Goal: Check status: Check status

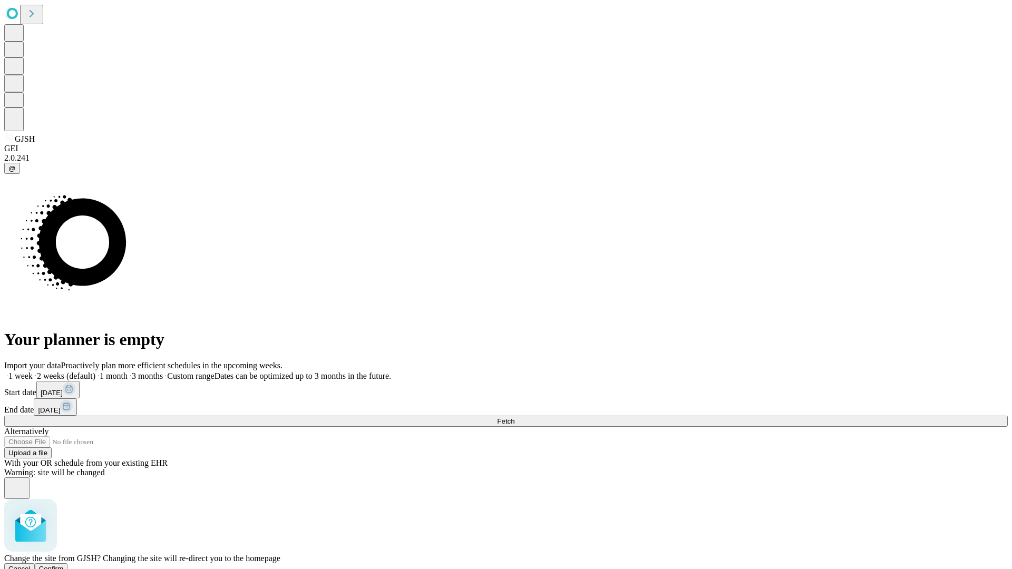
click at [64, 565] on span "Confirm" at bounding box center [51, 569] width 25 height 8
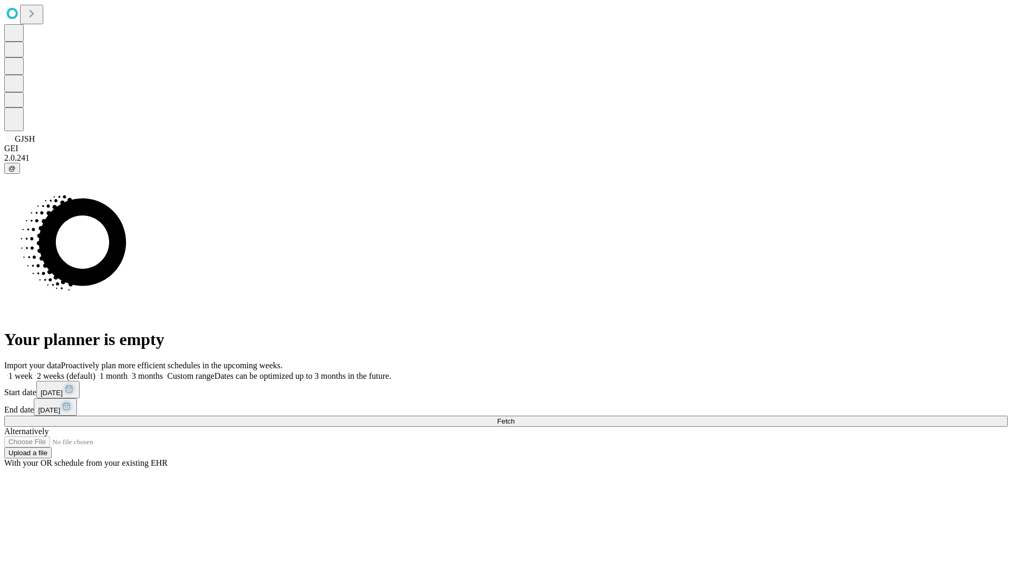
click at [128, 371] on label "1 month" at bounding box center [111, 375] width 32 height 9
click at [514, 417] on span "Fetch" at bounding box center [505, 421] width 17 height 8
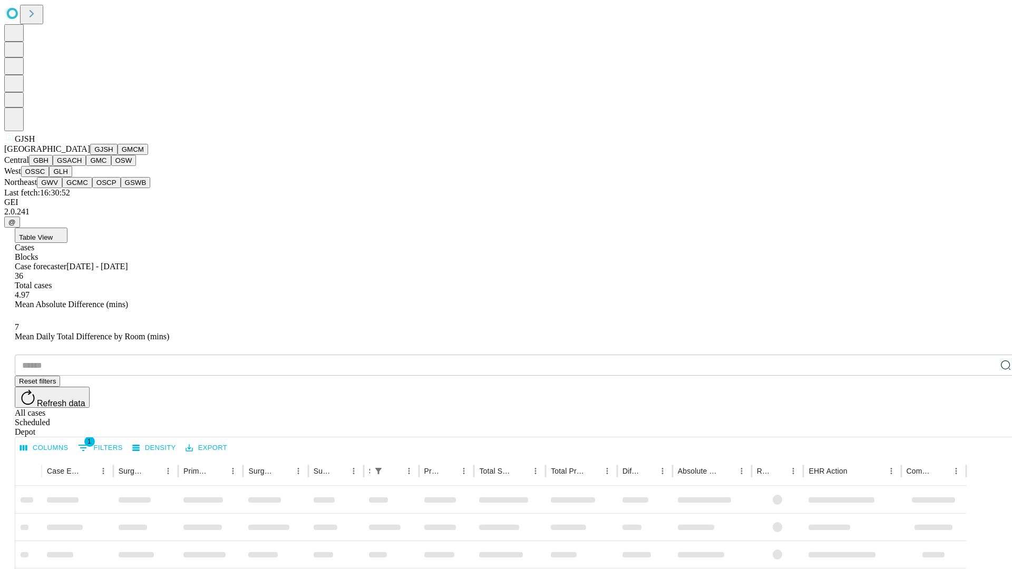
click at [118, 155] on button "GMCM" at bounding box center [133, 149] width 31 height 11
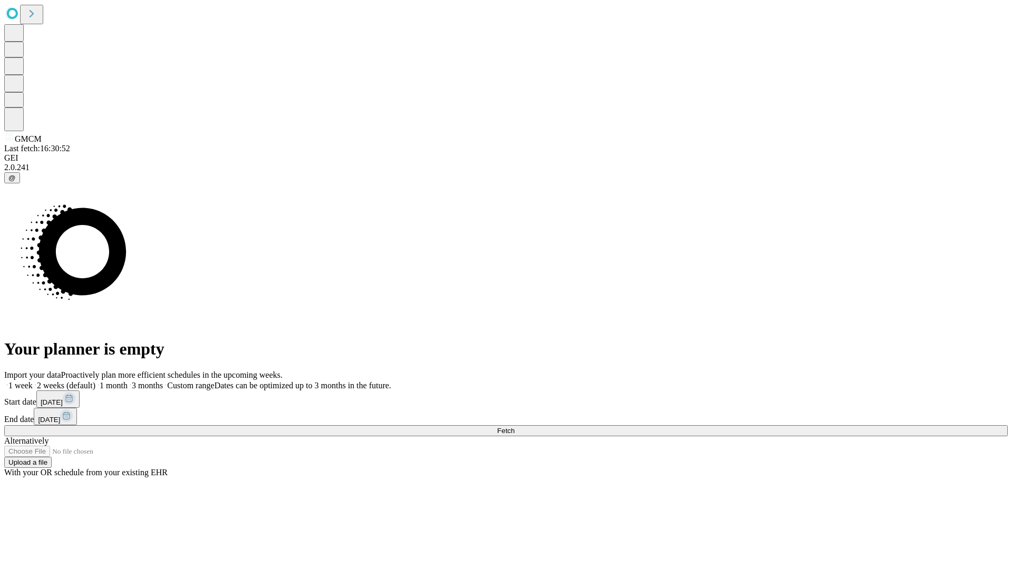
click at [128, 381] on label "1 month" at bounding box center [111, 385] width 32 height 9
click at [514, 427] on span "Fetch" at bounding box center [505, 431] width 17 height 8
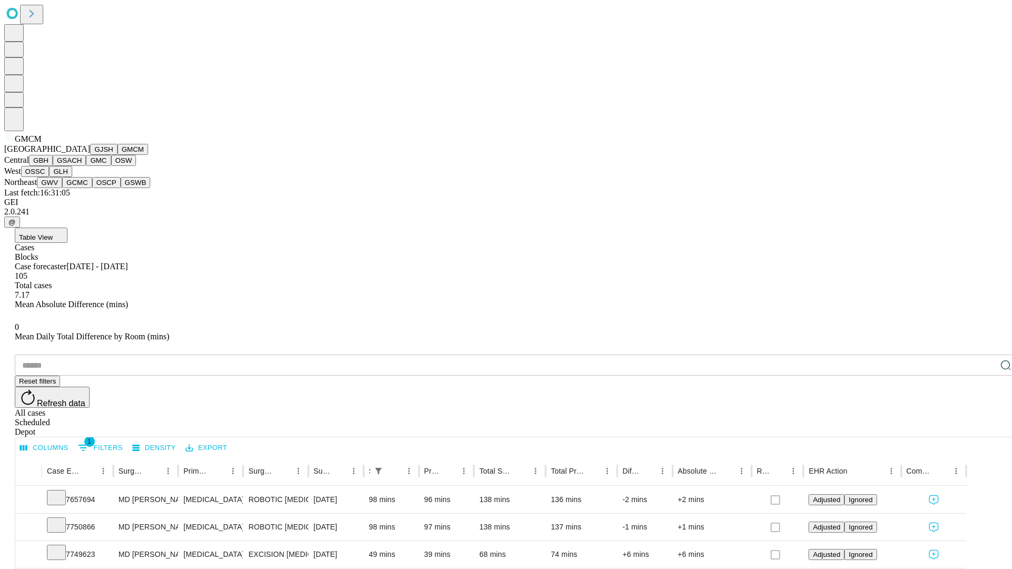
click at [53, 166] on button "GBH" at bounding box center [41, 160] width 24 height 11
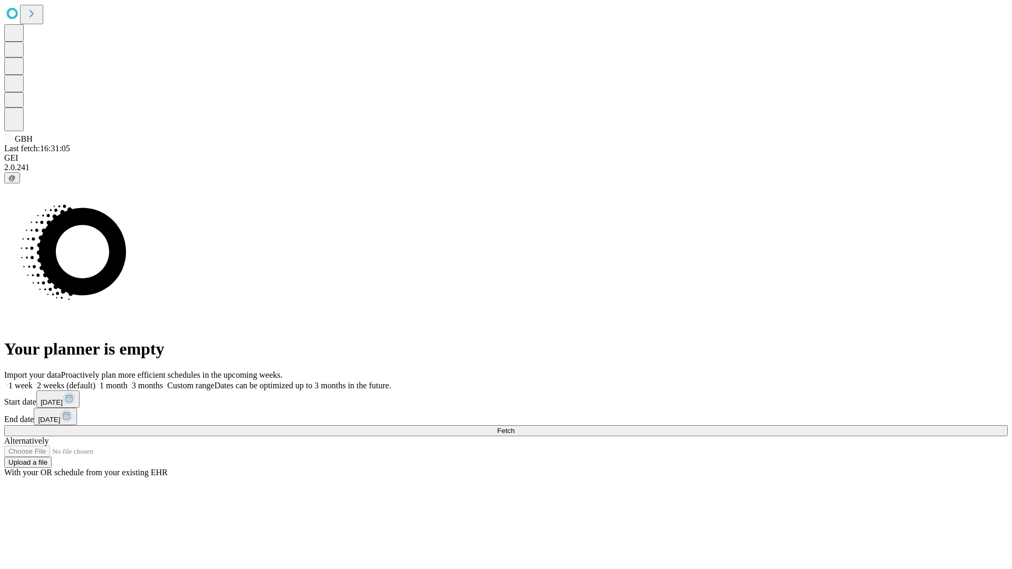
click at [128, 381] on label "1 month" at bounding box center [111, 385] width 32 height 9
click at [514, 427] on span "Fetch" at bounding box center [505, 431] width 17 height 8
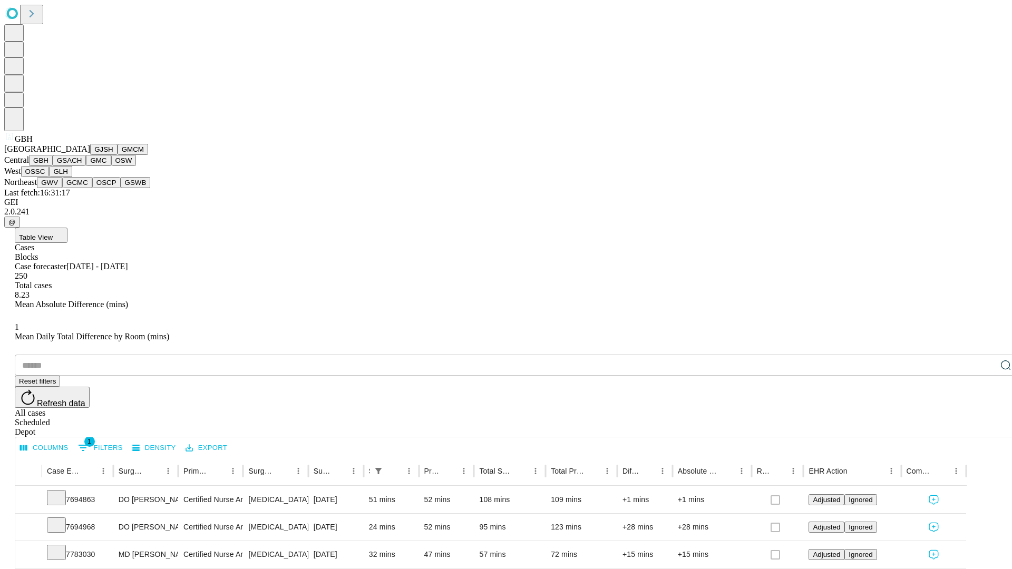
click at [82, 166] on button "GSACH" at bounding box center [69, 160] width 33 height 11
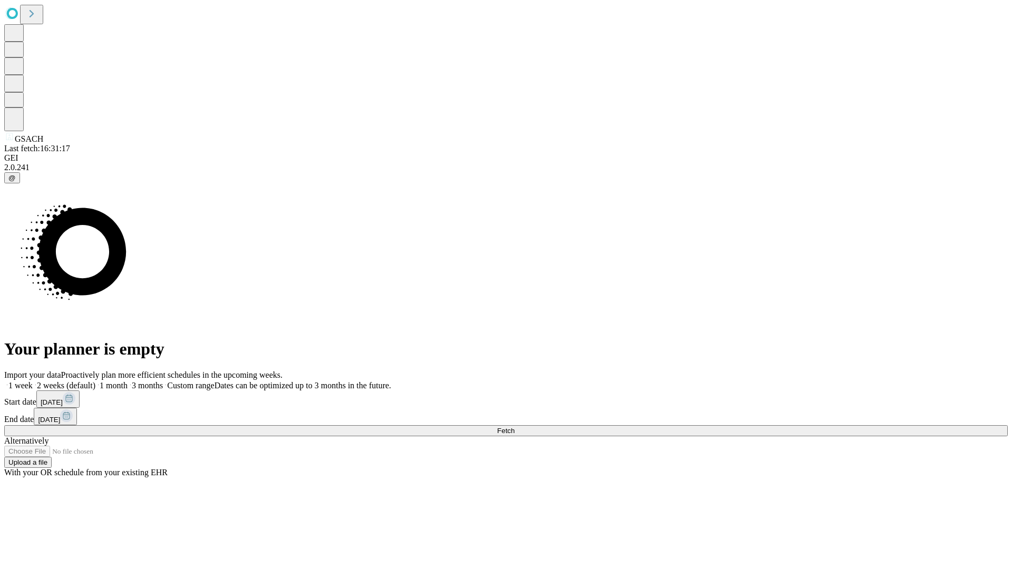
click at [128, 381] on label "1 month" at bounding box center [111, 385] width 32 height 9
click at [514, 427] on span "Fetch" at bounding box center [505, 431] width 17 height 8
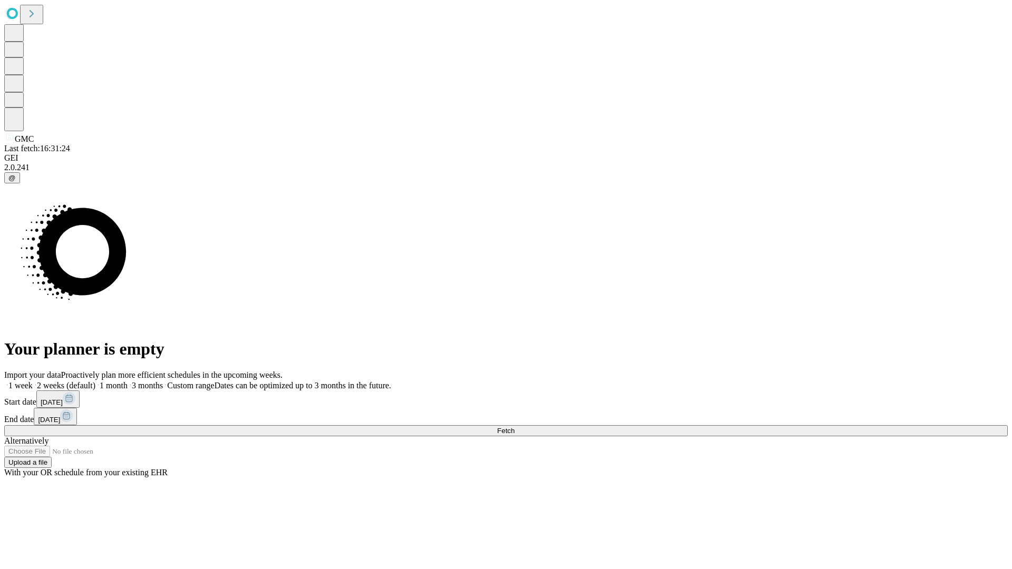
click at [128, 381] on label "1 month" at bounding box center [111, 385] width 32 height 9
click at [514, 427] on span "Fetch" at bounding box center [505, 431] width 17 height 8
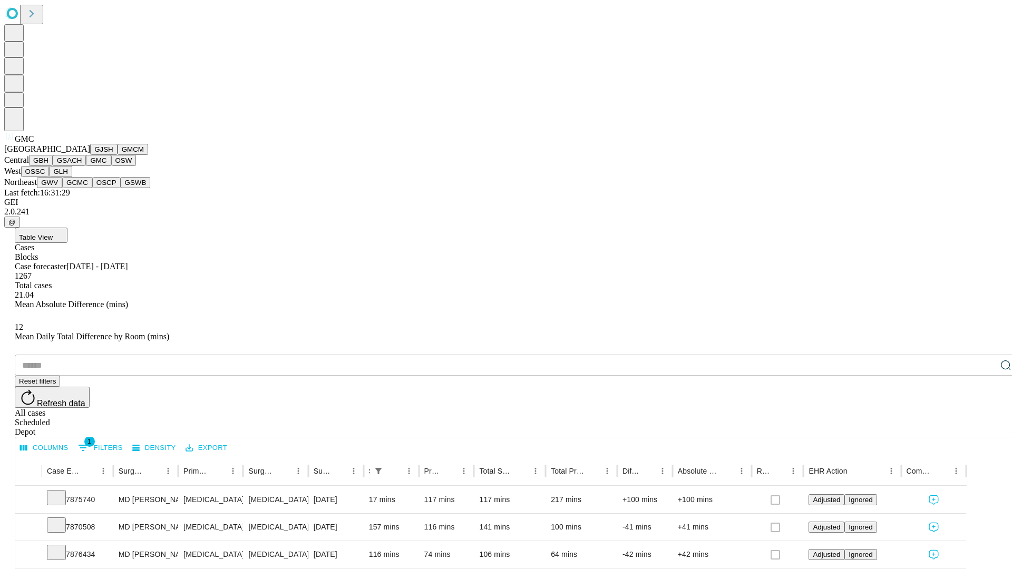
click at [111, 166] on button "OSW" at bounding box center [123, 160] width 25 height 11
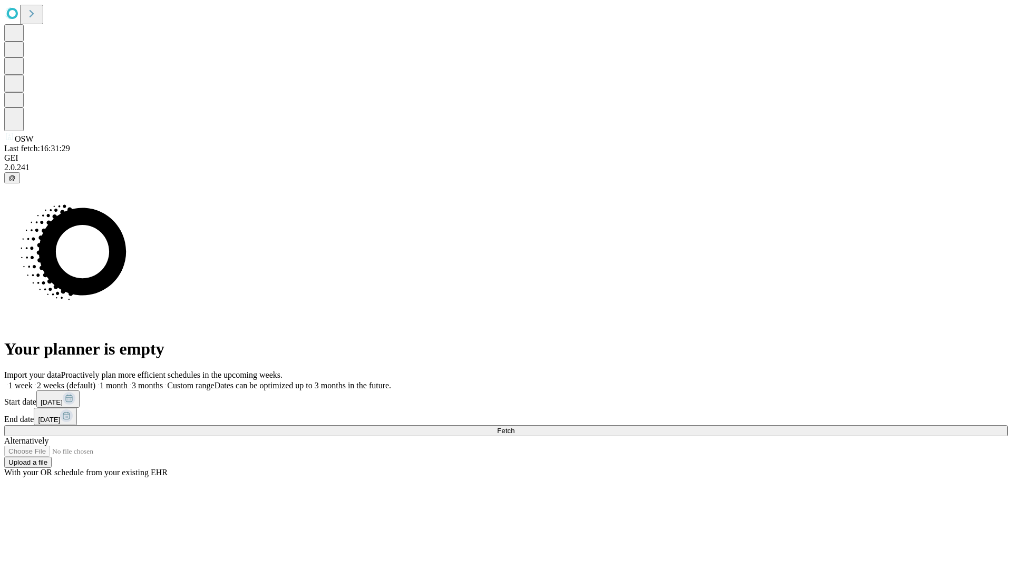
click at [128, 381] on label "1 month" at bounding box center [111, 385] width 32 height 9
click at [514, 427] on span "Fetch" at bounding box center [505, 431] width 17 height 8
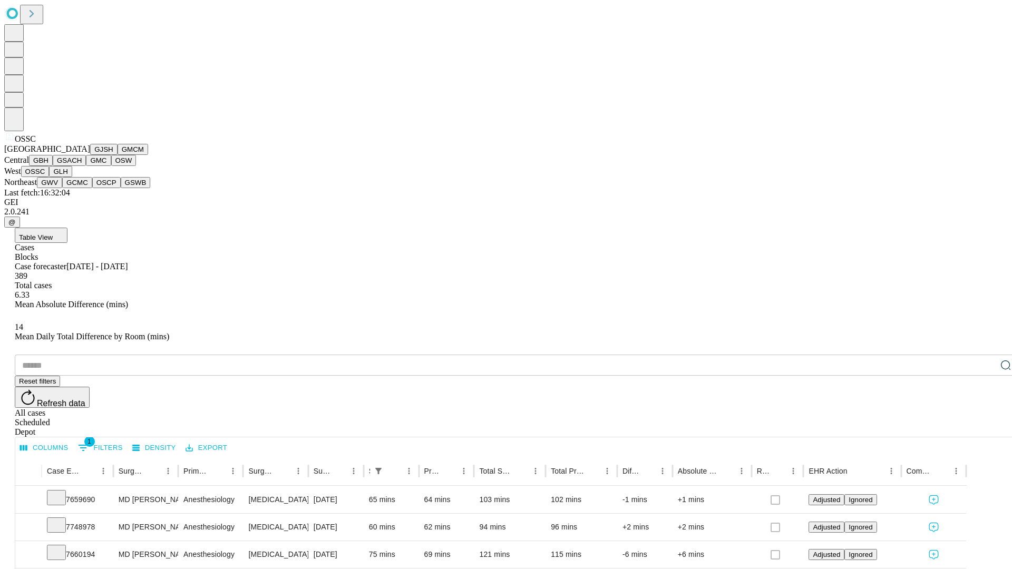
click at [72, 177] on button "GLH" at bounding box center [60, 171] width 23 height 11
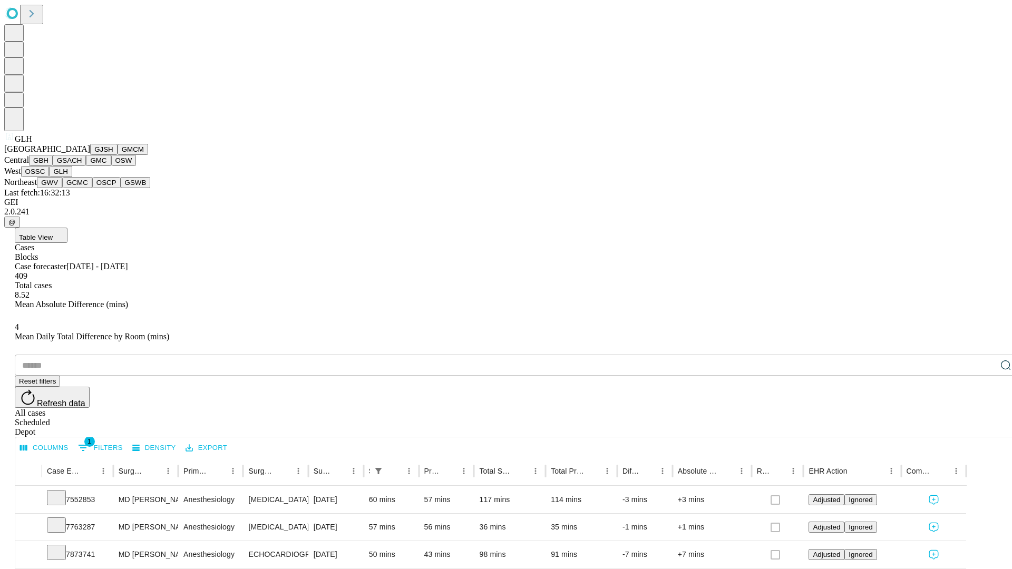
click at [62, 188] on button "GWV" at bounding box center [49, 182] width 25 height 11
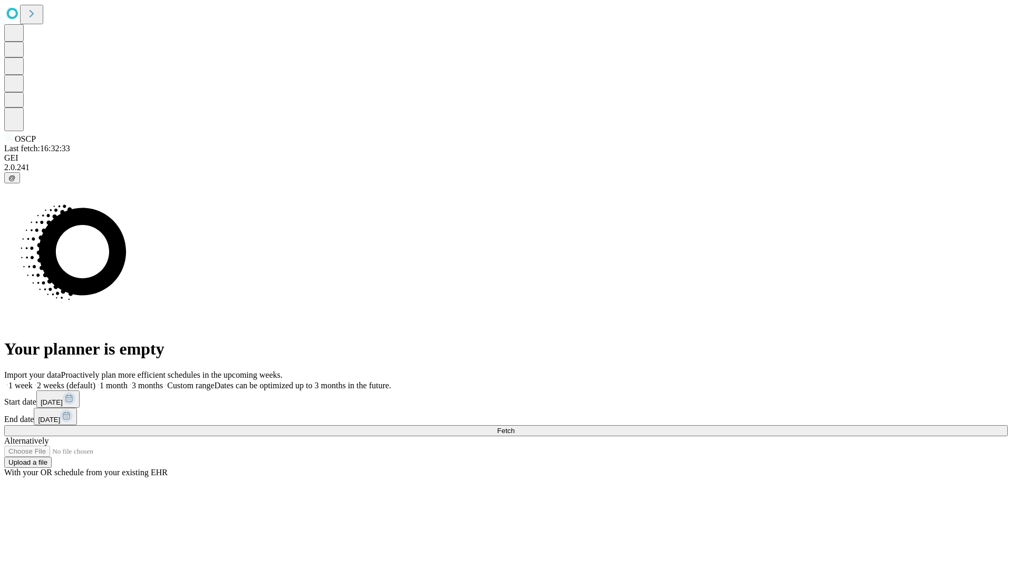
click at [128, 381] on label "1 month" at bounding box center [111, 385] width 32 height 9
click at [514, 427] on span "Fetch" at bounding box center [505, 431] width 17 height 8
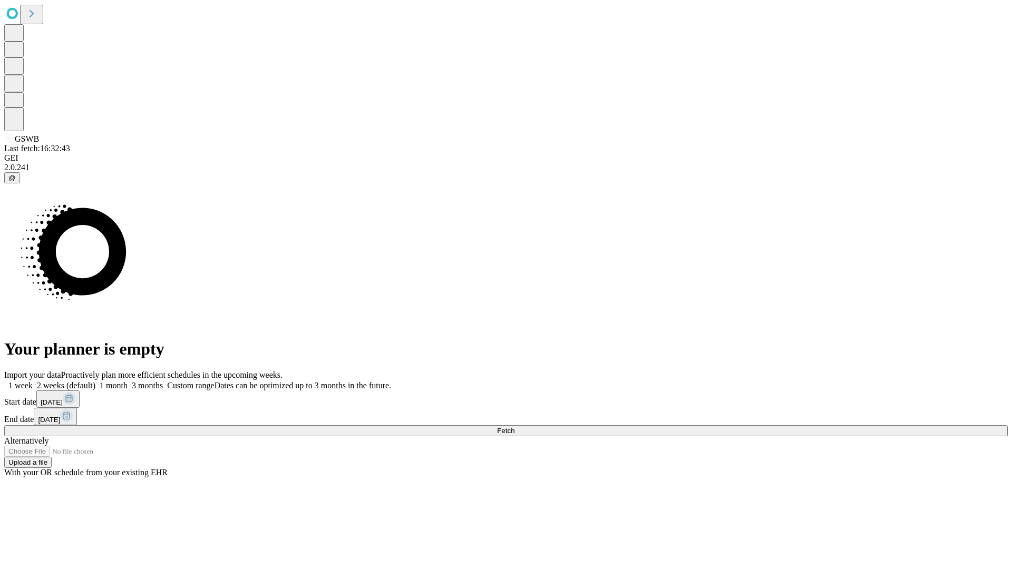
click at [128, 381] on label "1 month" at bounding box center [111, 385] width 32 height 9
click at [514, 427] on span "Fetch" at bounding box center [505, 431] width 17 height 8
